Goal: Task Accomplishment & Management: Manage account settings

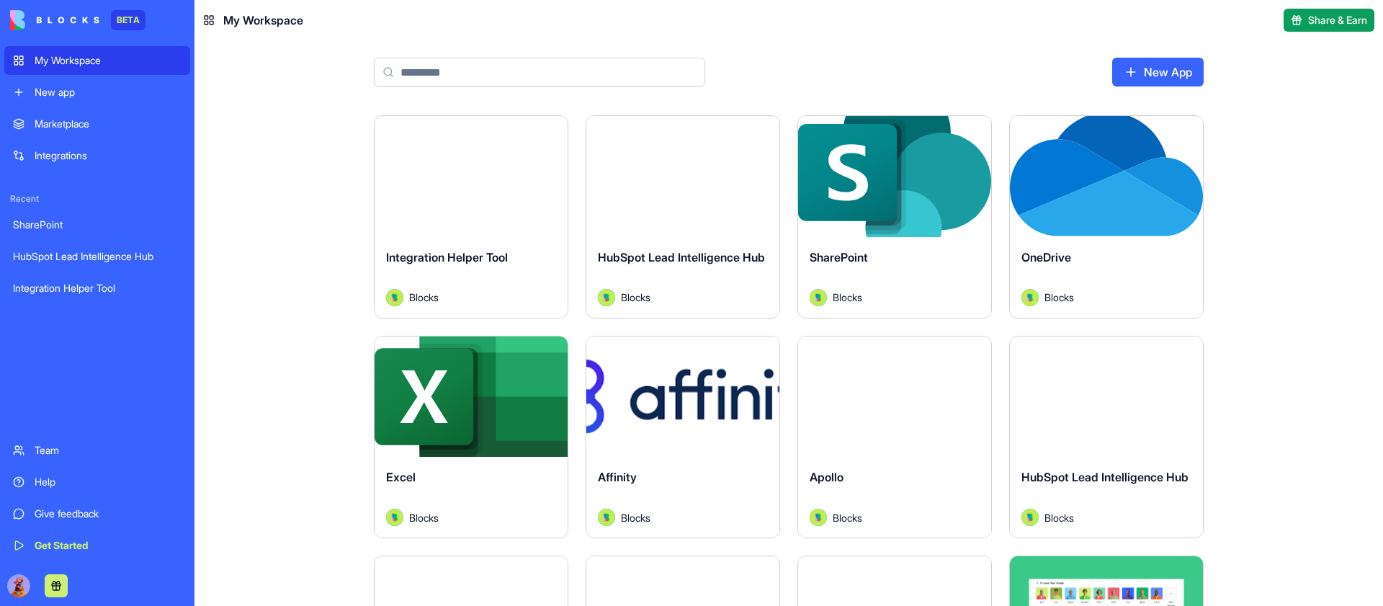
click at [44, 442] on link "Team" at bounding box center [97, 450] width 186 height 29
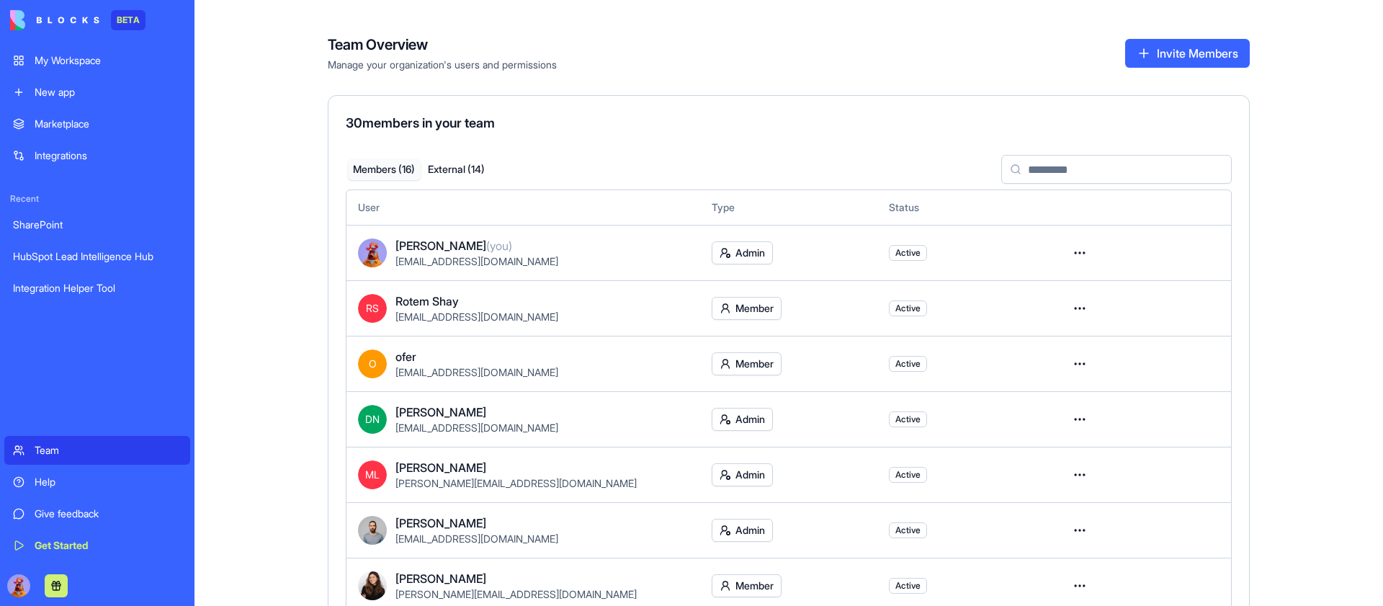
click at [1149, 60] on button "Invite Members" at bounding box center [1187, 53] width 125 height 29
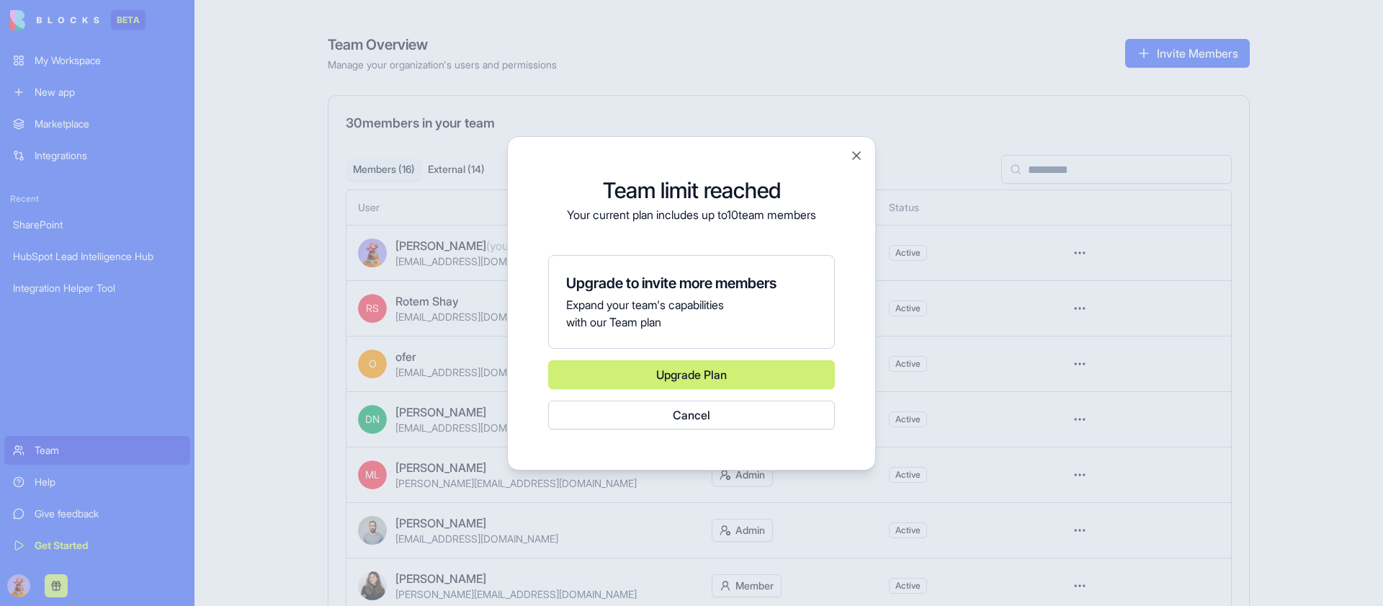
click at [670, 416] on button "Cancel" at bounding box center [691, 415] width 287 height 29
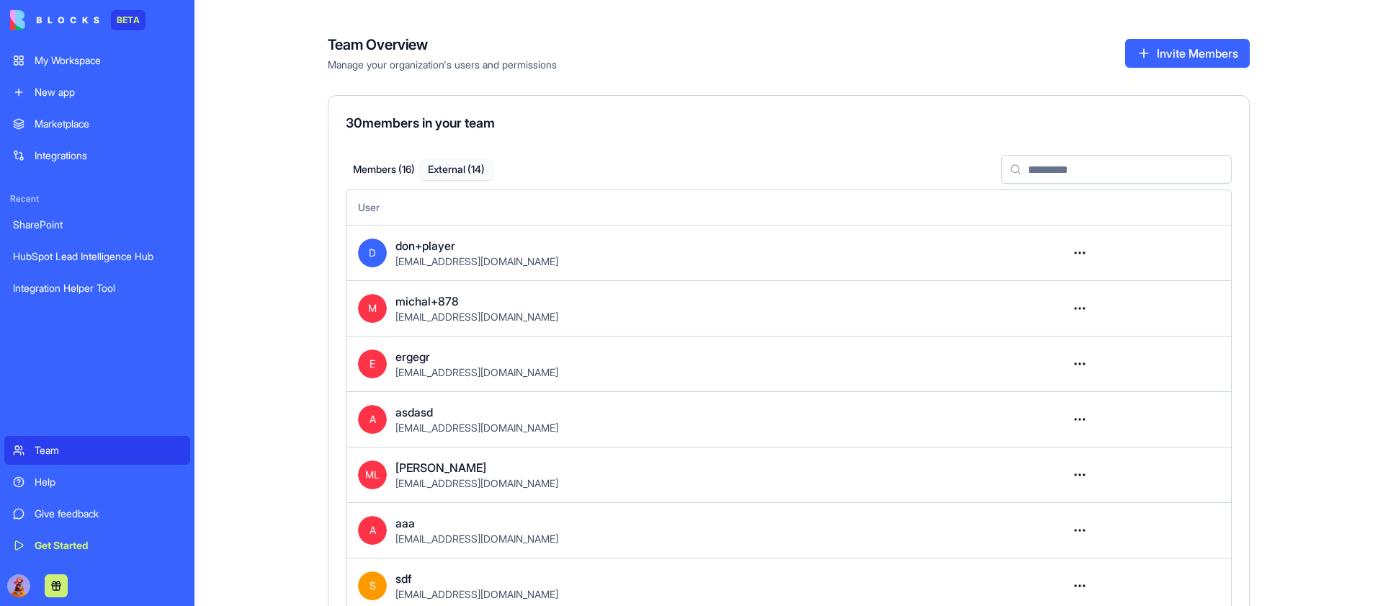
click at [457, 175] on button "External ( 14 )" at bounding box center [457, 169] width 73 height 21
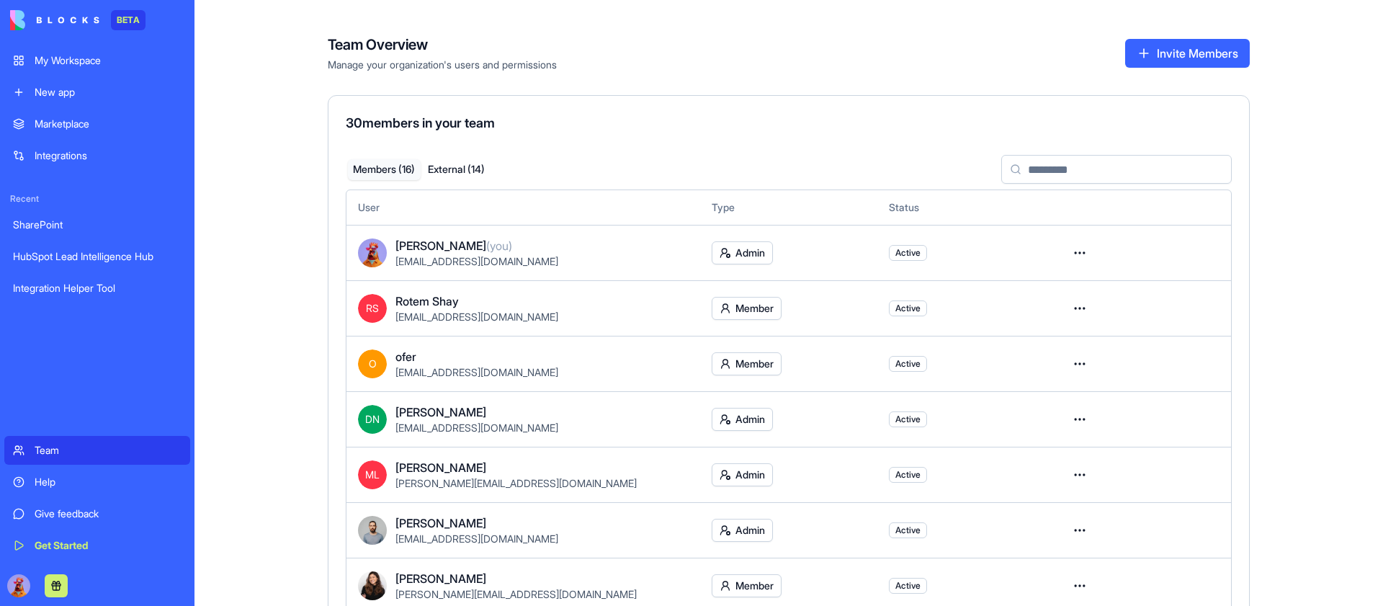
click at [380, 173] on button "Members ( 16 )" at bounding box center [384, 169] width 73 height 21
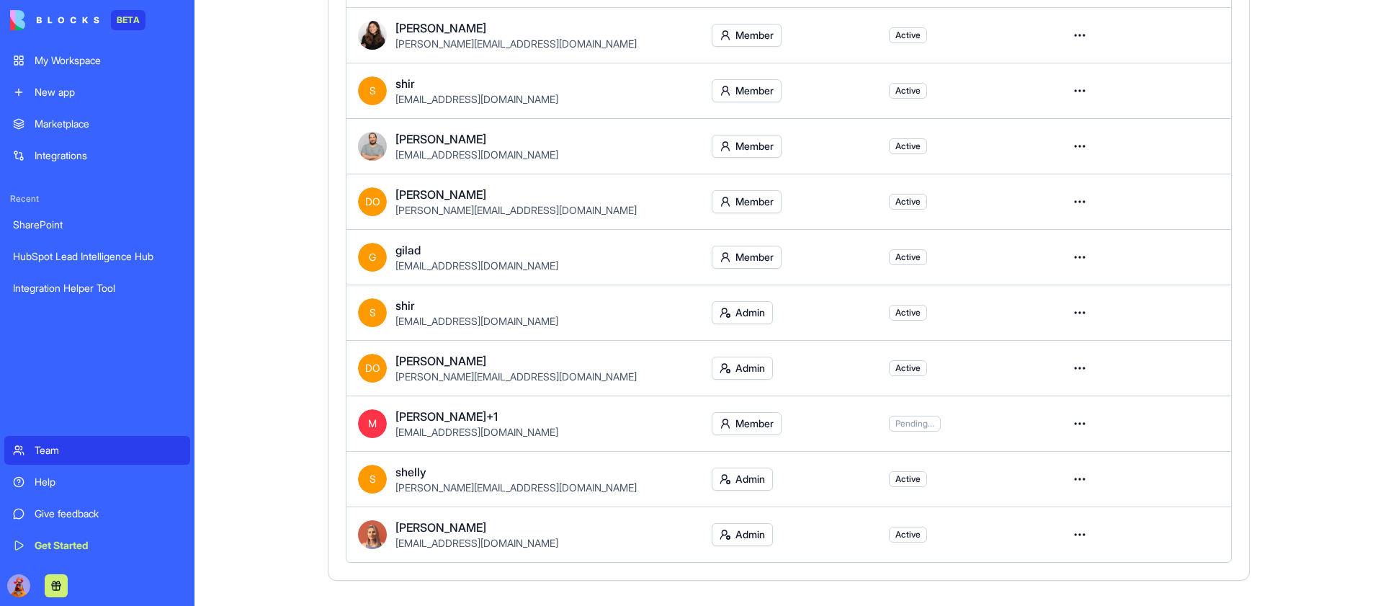
scroll to position [571, 0]
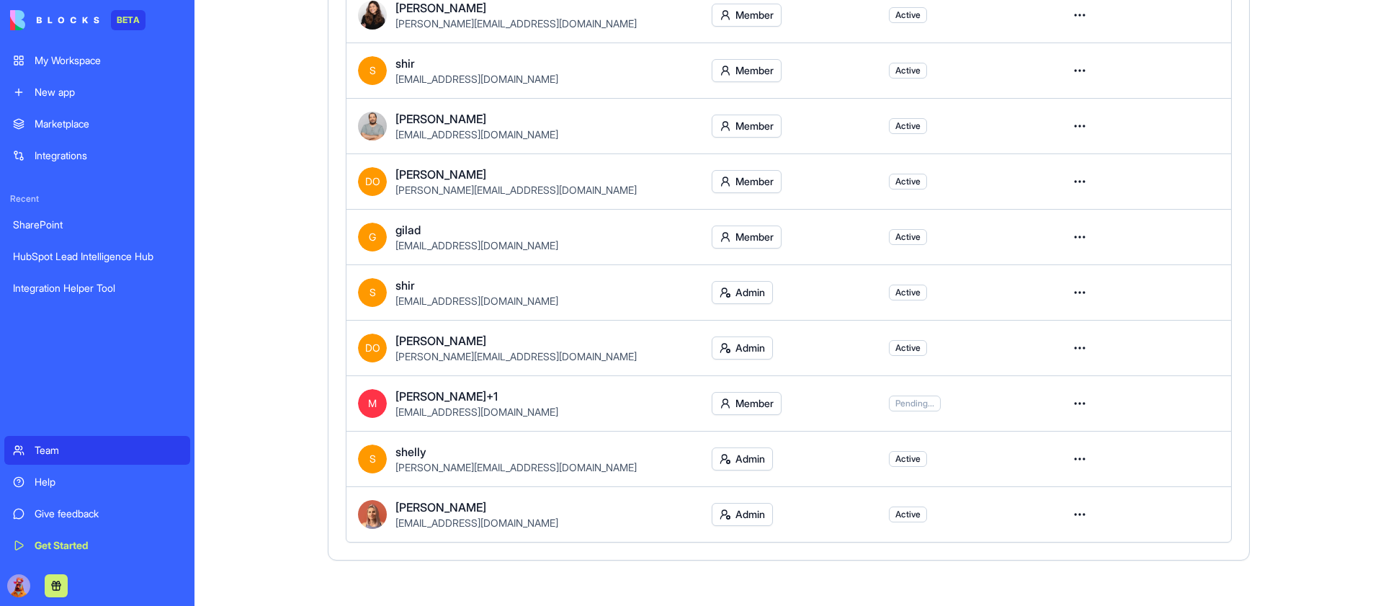
click at [1081, 396] on html "BETA My Workspace New app Marketplace Integrations Recent SharePoint HubSpot Le…" at bounding box center [691, 303] width 1383 height 606
click at [1040, 488] on div "Remove user" at bounding box center [1028, 487] width 115 height 23
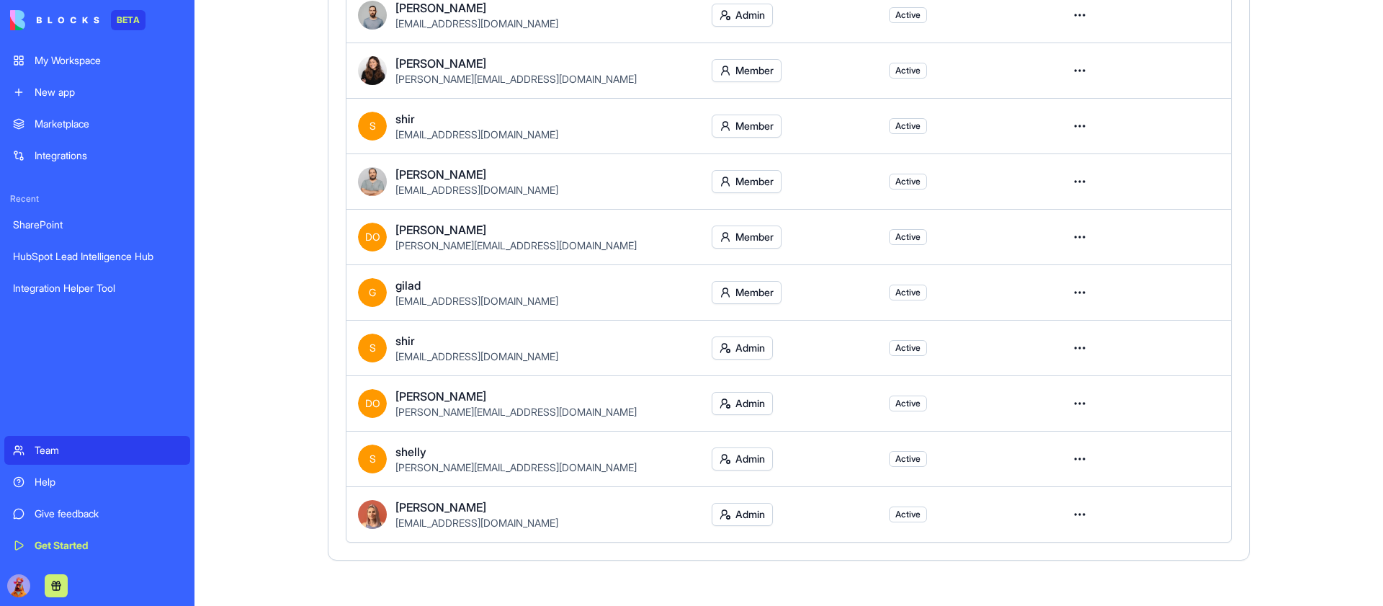
scroll to position [504, 0]
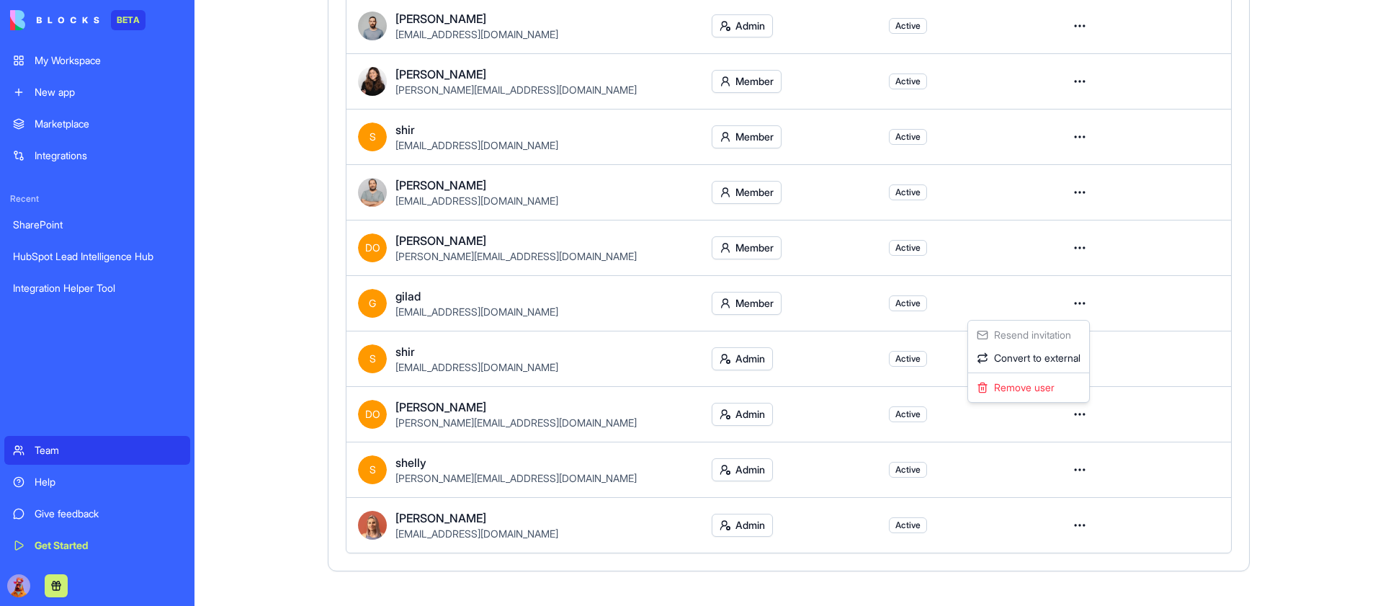
click at [1078, 303] on html "BETA My Workspace New app Marketplace Integrations Recent SharePoint HubSpot Le…" at bounding box center [691, 303] width 1383 height 606
click at [1029, 392] on div "Remove user" at bounding box center [1028, 387] width 115 height 23
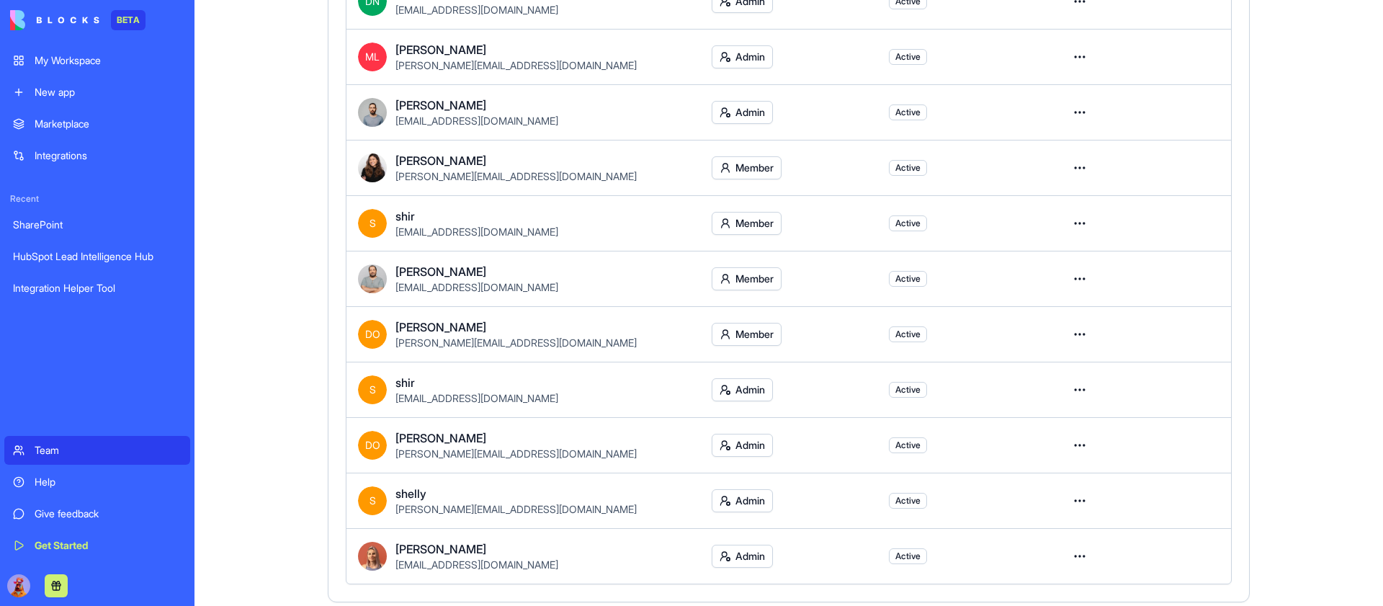
scroll to position [412, 0]
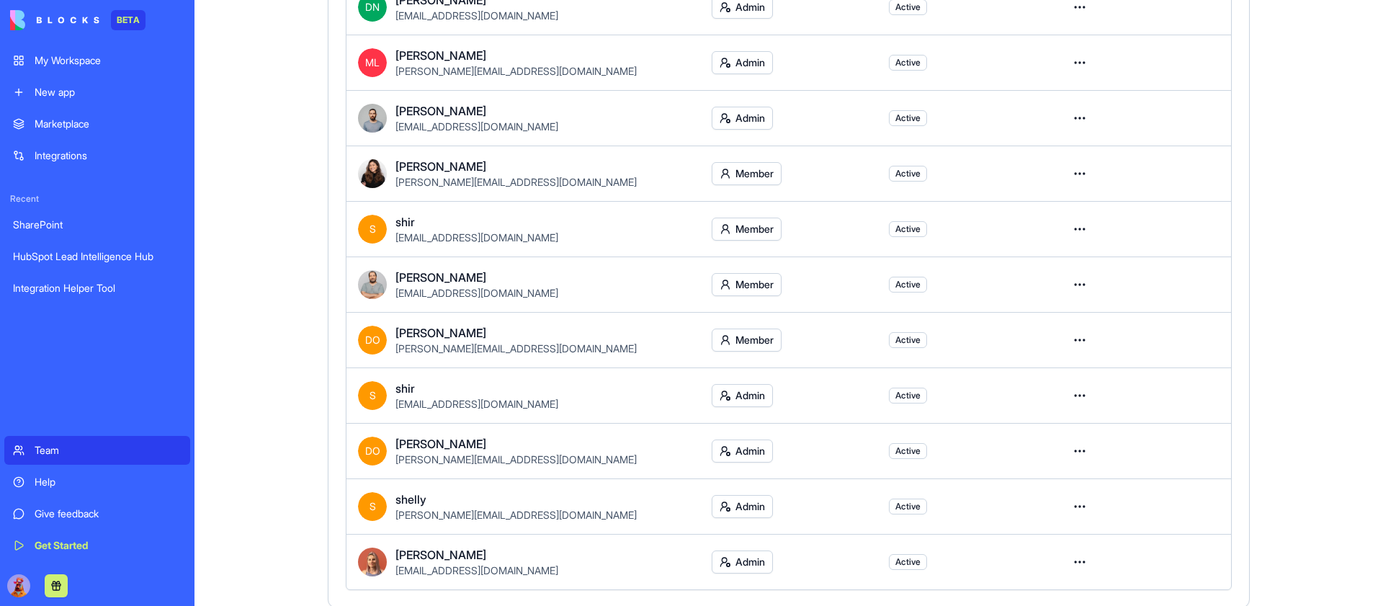
click at [1084, 339] on html "BETA My Workspace New app Marketplace Integrations Recent SharePoint HubSpot Le…" at bounding box center [691, 303] width 1383 height 606
click at [1033, 428] on div "Remove user" at bounding box center [1028, 424] width 115 height 23
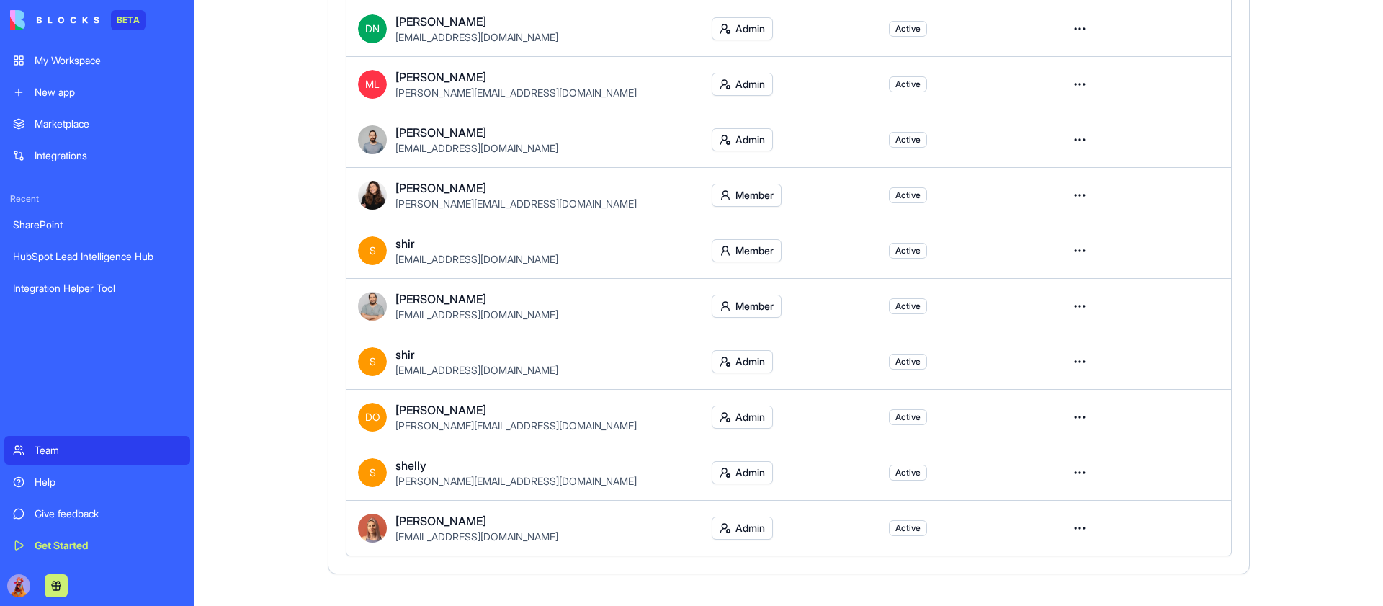
scroll to position [393, 0]
click at [1079, 246] on html "BETA My Workspace New app Marketplace Integrations Recent SharePoint HubSpot Le…" at bounding box center [691, 303] width 1383 height 606
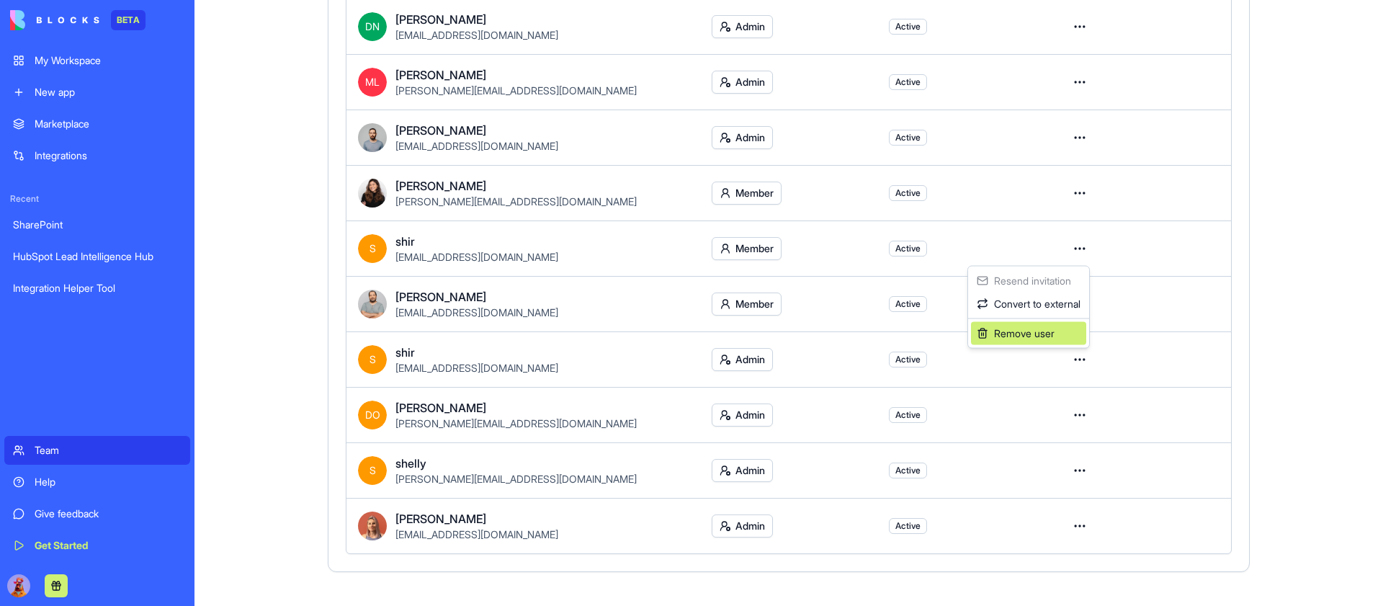
click at [1029, 336] on div "Remove user" at bounding box center [1028, 333] width 115 height 23
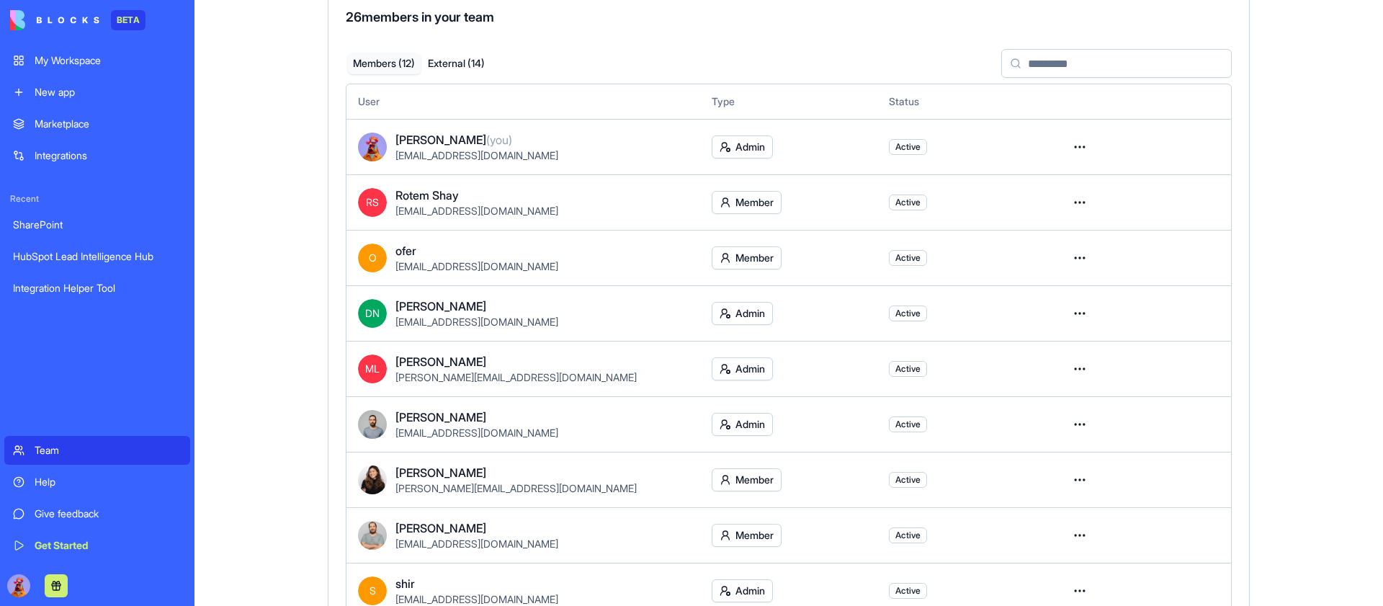
scroll to position [93, 0]
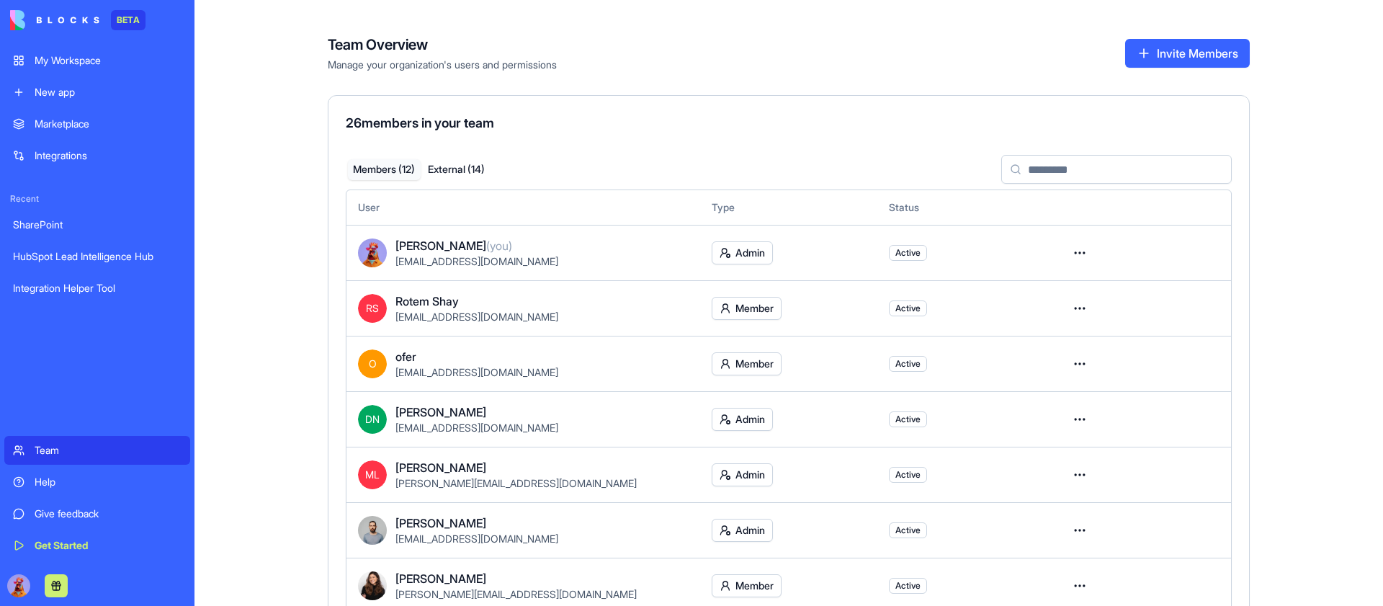
scroll to position [349, 0]
